Goal: Task Accomplishment & Management: Use online tool/utility

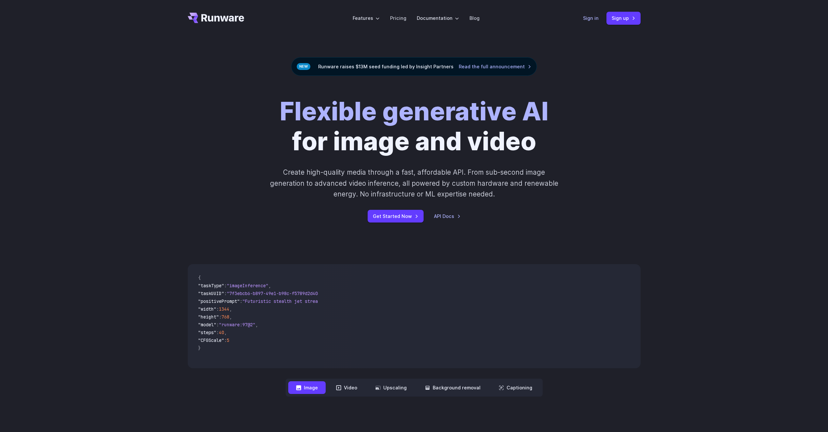
click at [596, 20] on link "Sign in" at bounding box center [591, 17] width 16 height 7
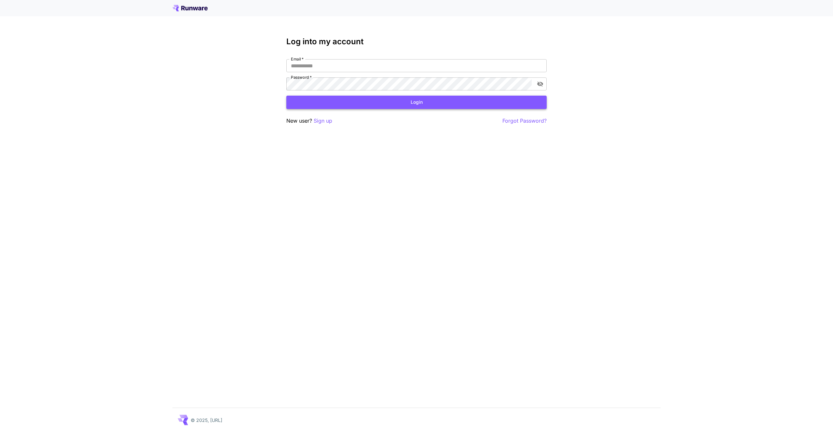
type input "**********"
click at [425, 101] on button "Login" at bounding box center [416, 102] width 260 height 13
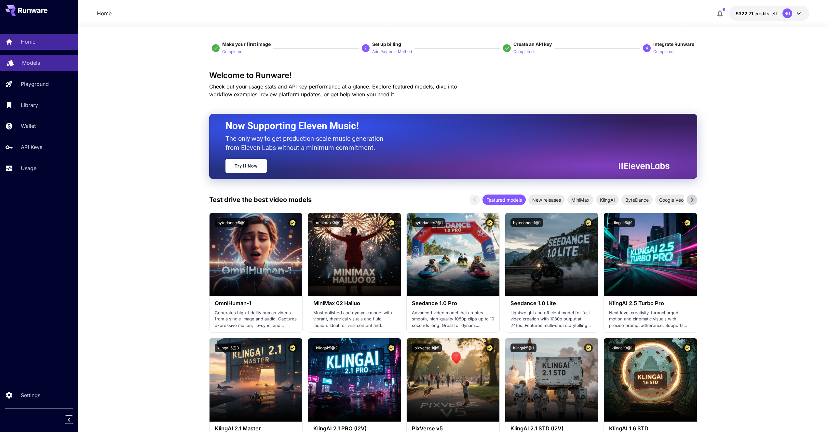
click at [38, 63] on p "Models" at bounding box center [31, 63] width 18 height 8
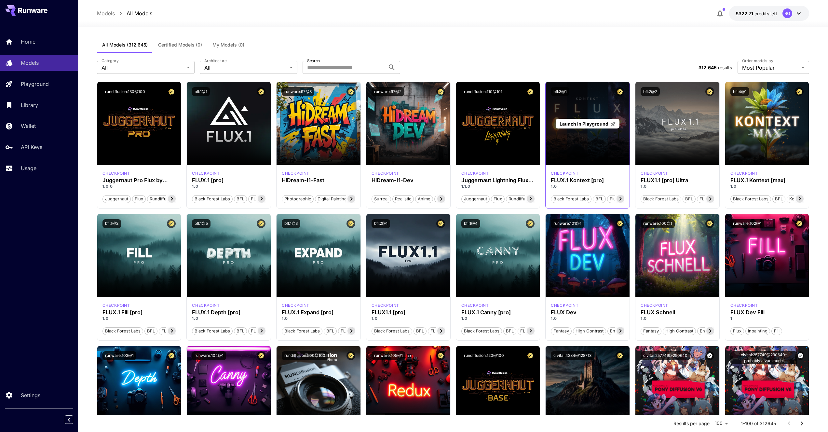
click at [576, 107] on div "Launch in Playground" at bounding box center [588, 123] width 84 height 83
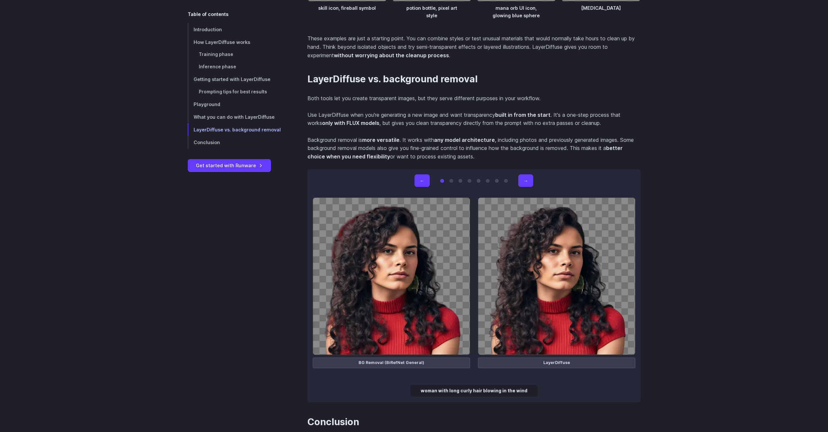
scroll to position [2750, 0]
click at [523, 178] on button "→" at bounding box center [525, 181] width 15 height 13
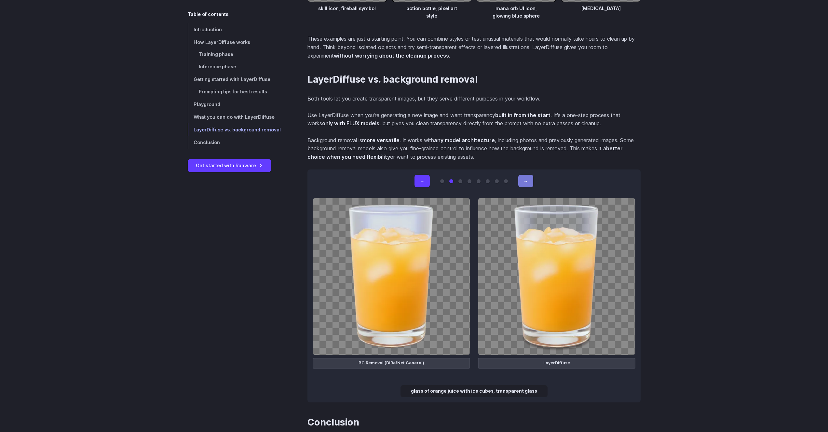
click at [523, 178] on button "→" at bounding box center [525, 181] width 15 height 13
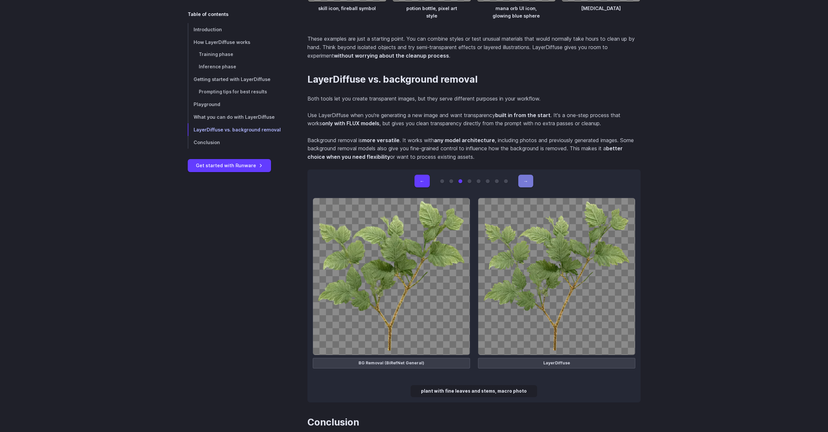
click at [523, 177] on button "→" at bounding box center [525, 181] width 15 height 13
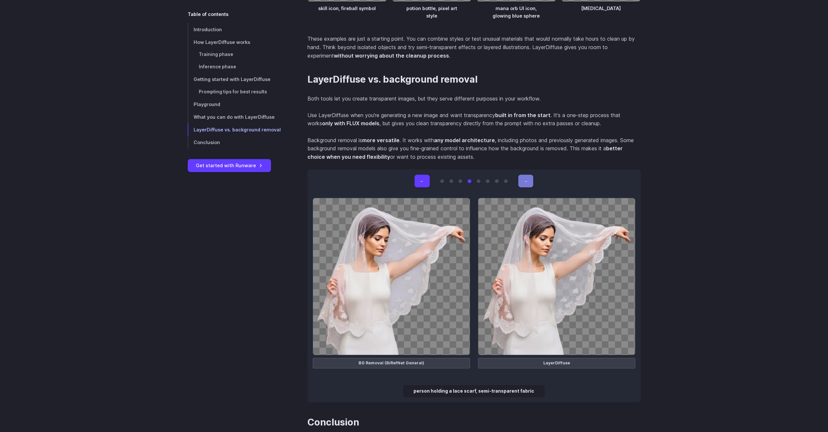
click at [523, 177] on button "→" at bounding box center [525, 181] width 15 height 13
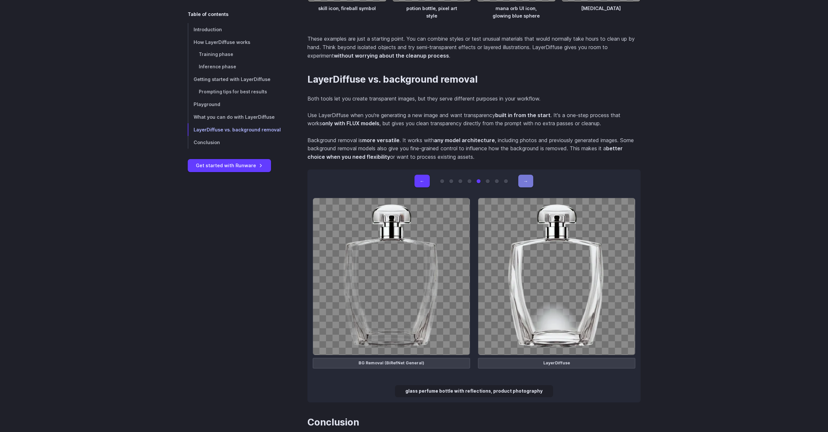
click at [523, 177] on button "→" at bounding box center [525, 181] width 15 height 13
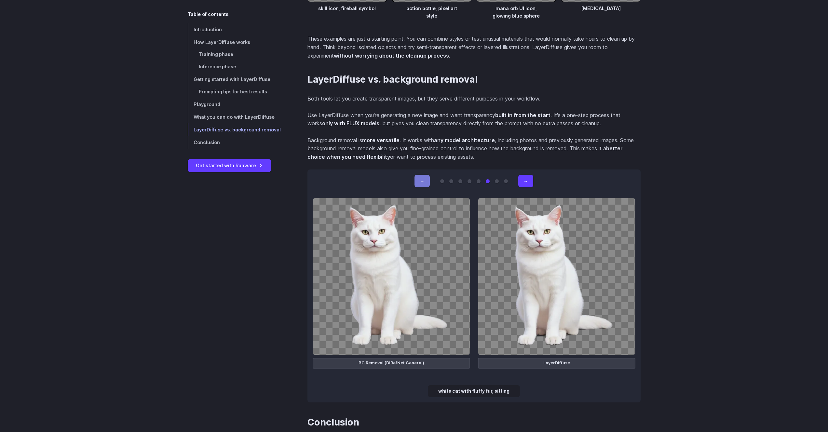
click at [427, 181] on button "←" at bounding box center [421, 181] width 15 height 13
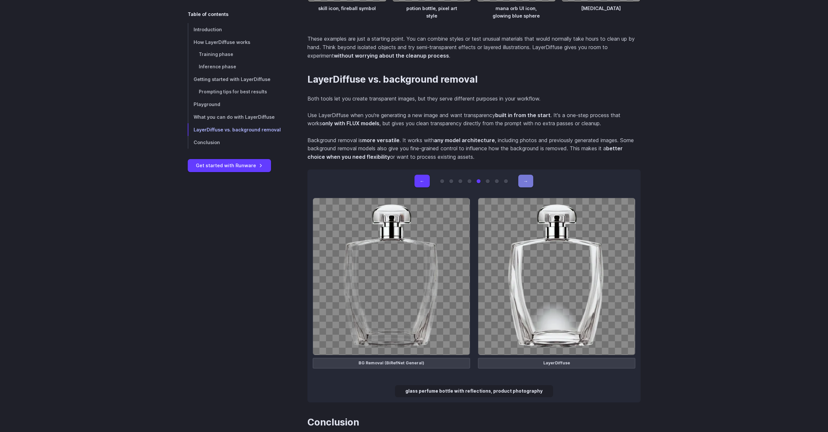
click at [522, 178] on button "→" at bounding box center [525, 181] width 15 height 13
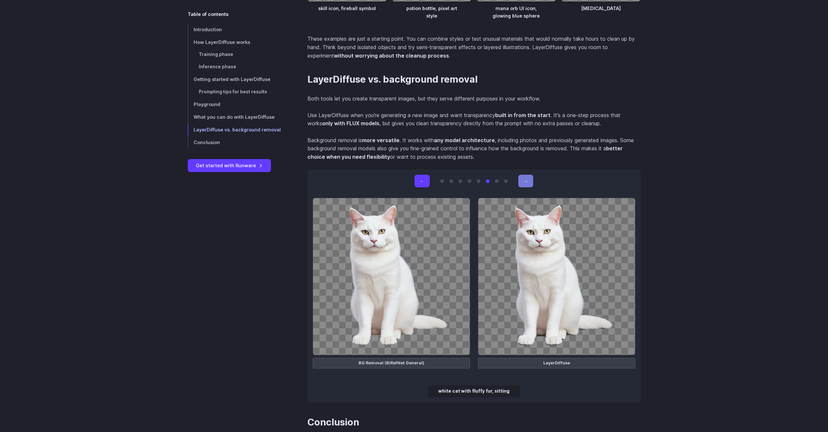
click at [522, 178] on button "→" at bounding box center [525, 181] width 15 height 13
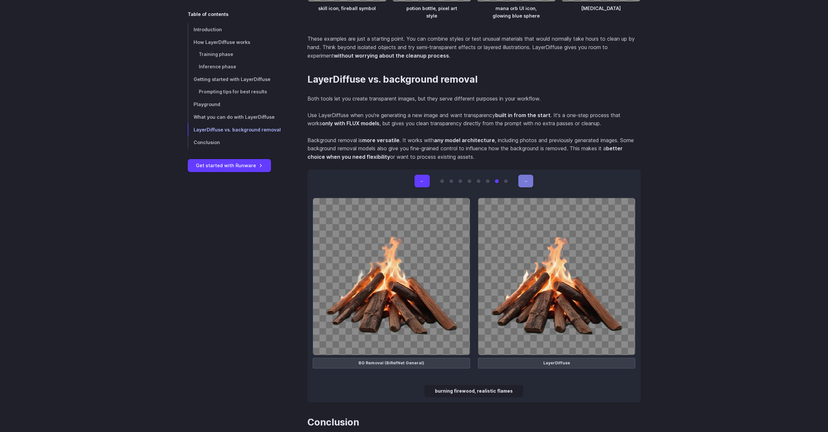
click at [522, 178] on button "→" at bounding box center [525, 181] width 15 height 13
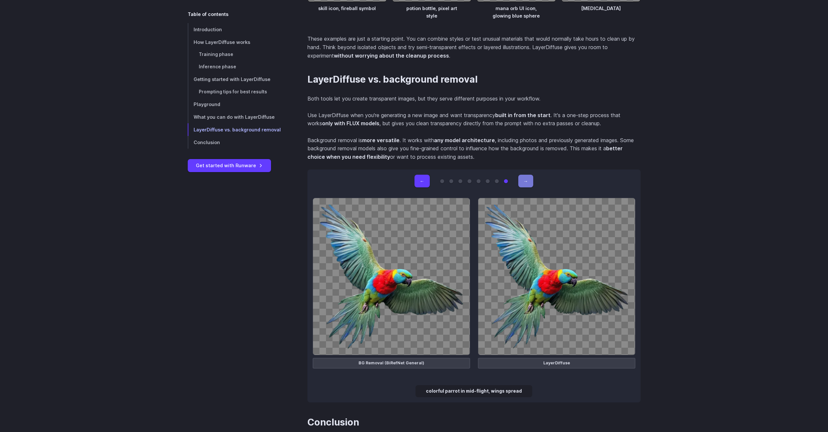
click at [522, 178] on button "→" at bounding box center [525, 181] width 15 height 13
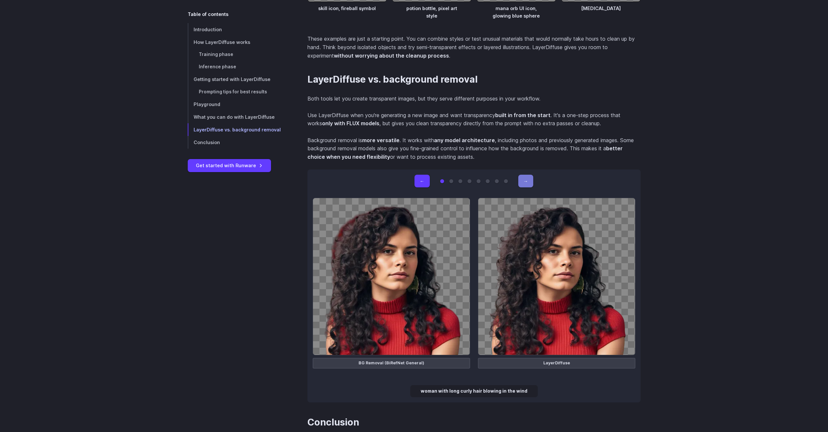
click at [522, 178] on button "→" at bounding box center [525, 181] width 15 height 13
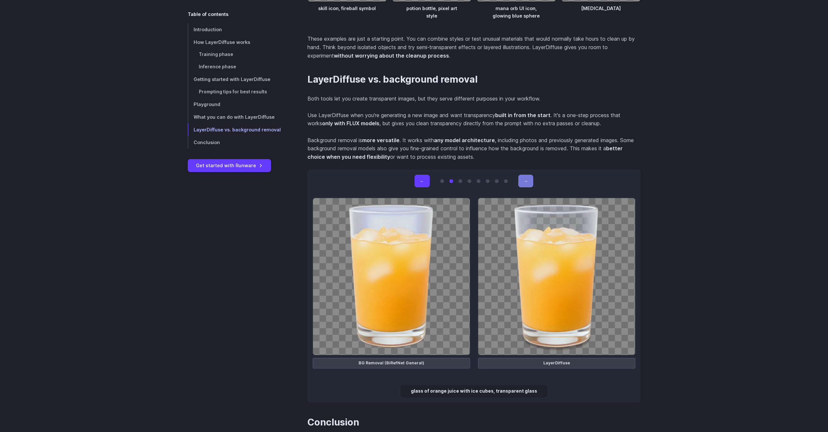
click at [522, 178] on button "→" at bounding box center [525, 181] width 15 height 13
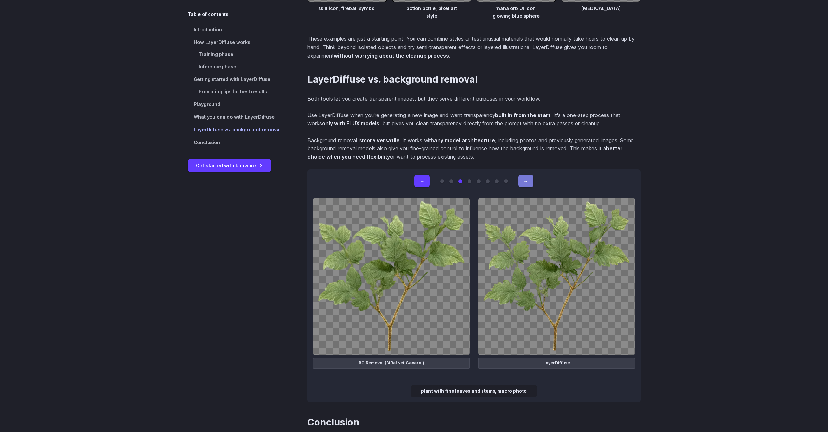
click at [522, 178] on button "→" at bounding box center [525, 181] width 15 height 13
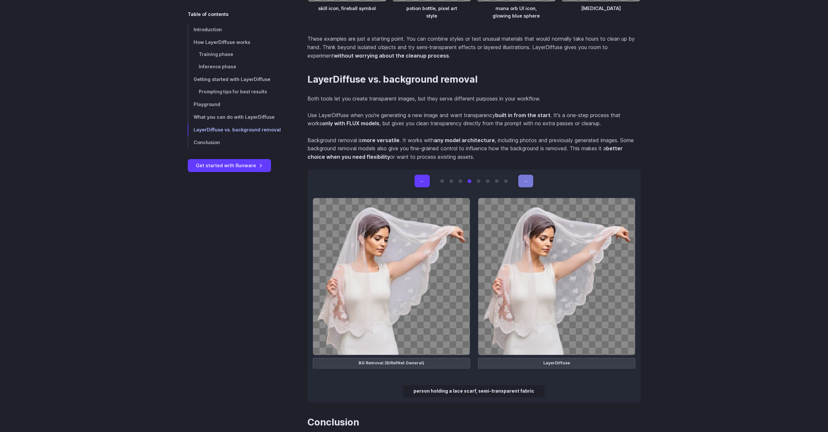
click at [522, 178] on button "→" at bounding box center [525, 181] width 15 height 13
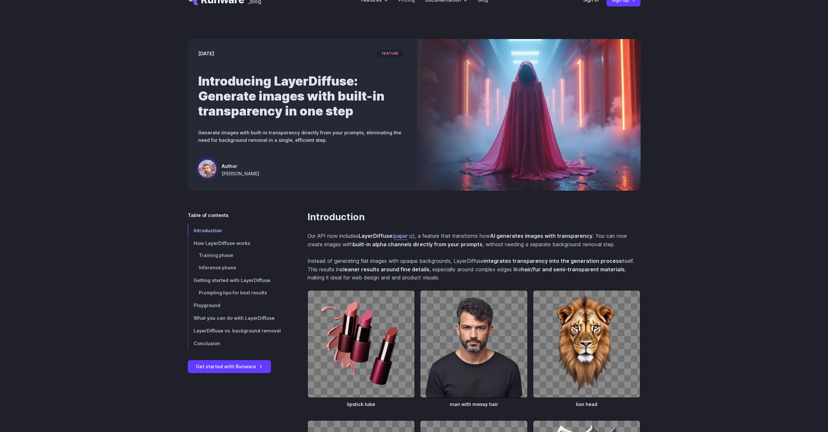
scroll to position [0, 0]
